Goal: Transaction & Acquisition: Purchase product/service

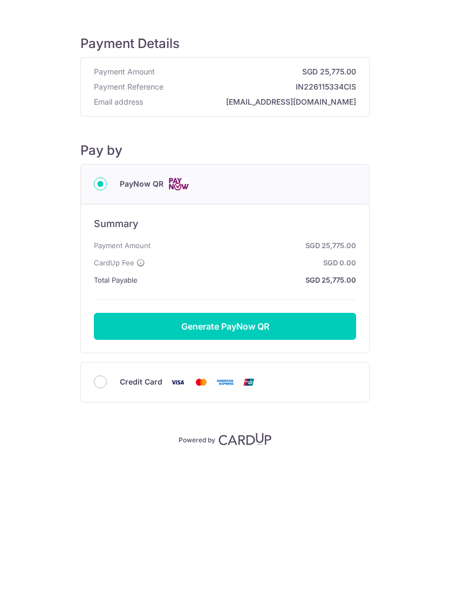
click at [246, 385] on img at bounding box center [249, 381] width 22 height 13
click at [107, 385] on input "Credit Card" at bounding box center [100, 381] width 13 height 13
radio input "true"
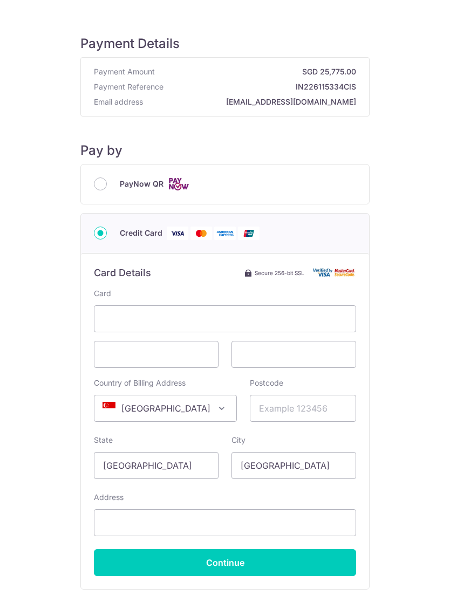
click at [109, 182] on div "PayNow QR" at bounding box center [225, 183] width 262 height 13
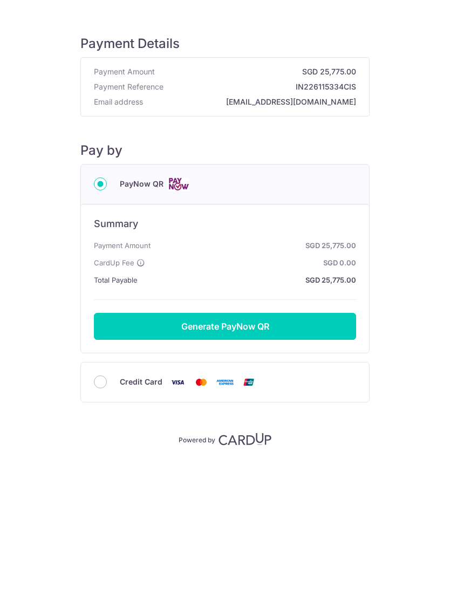
click at [286, 325] on button "Generate PayNow QR" at bounding box center [225, 326] width 262 height 27
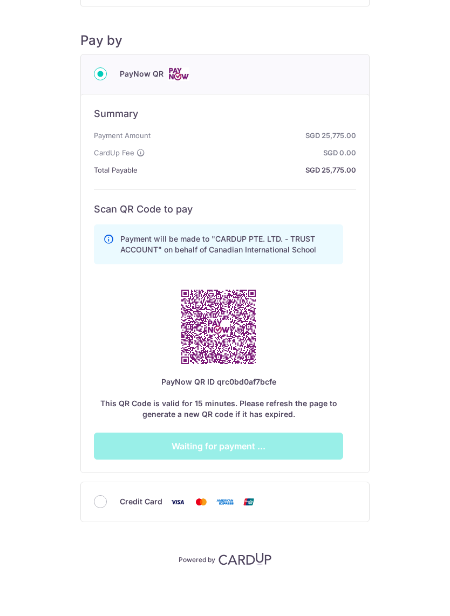
scroll to position [110, 0]
